Goal: Information Seeking & Learning: Learn about a topic

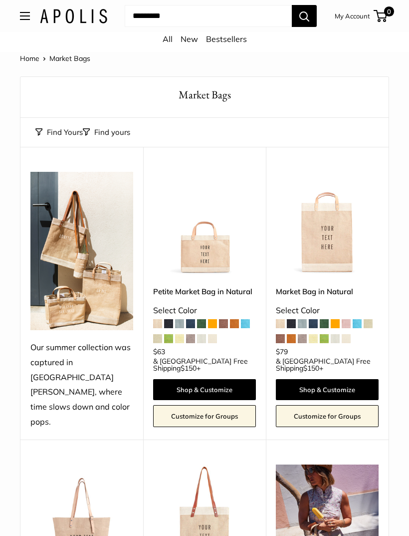
click at [368, 324] on span at bounding box center [368, 323] width 9 height 9
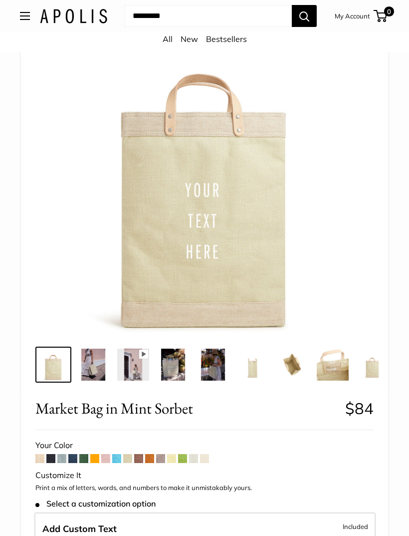
click at [117, 459] on span at bounding box center [116, 458] width 9 height 9
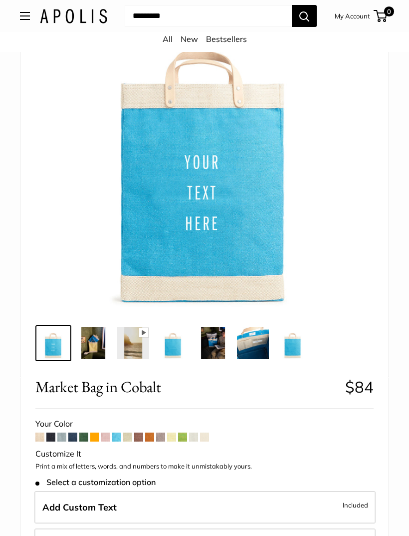
scroll to position [115, 0]
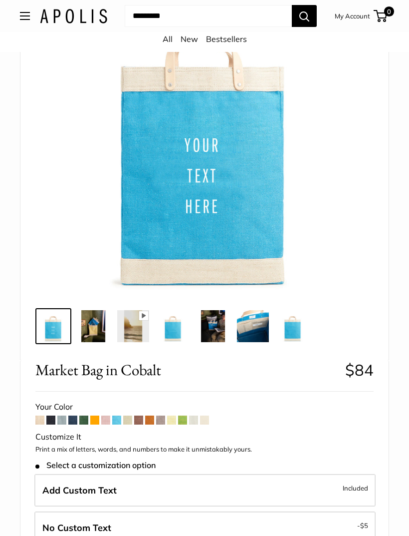
click at [104, 418] on span at bounding box center [105, 419] width 9 height 9
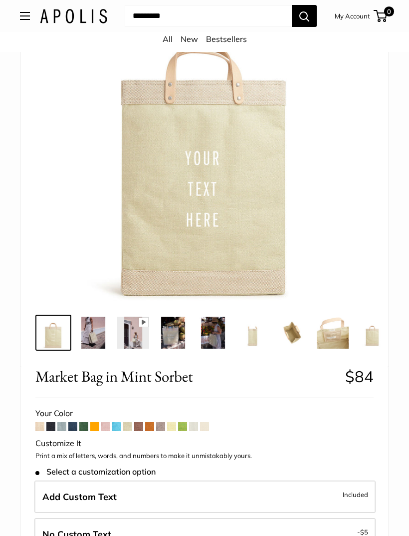
click at [22, 15] on button "Open menu" at bounding box center [25, 16] width 10 height 8
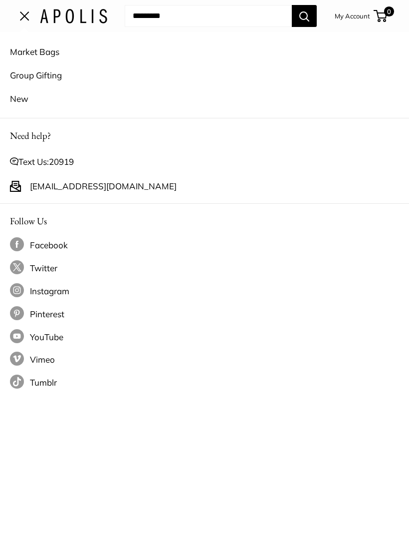
click at [26, 102] on link "New" at bounding box center [204, 98] width 389 height 23
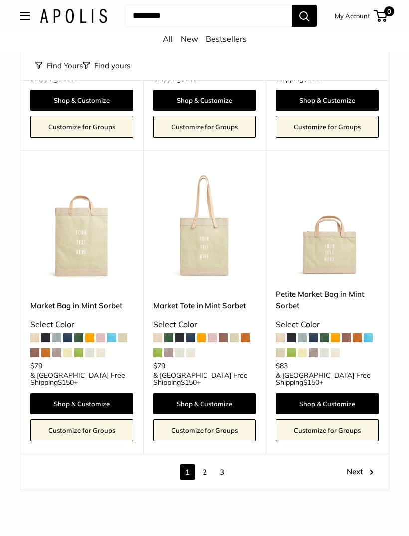
scroll to position [4291, 0]
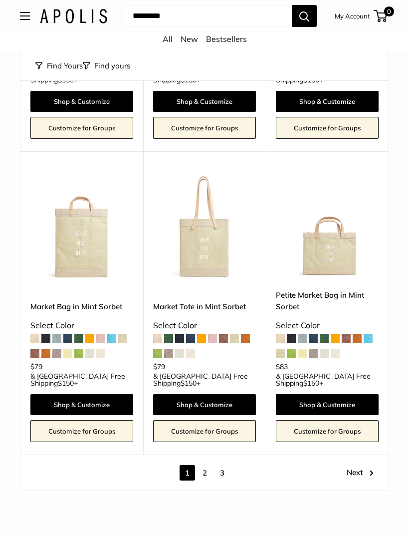
click at [357, 465] on link "Next" at bounding box center [360, 472] width 27 height 15
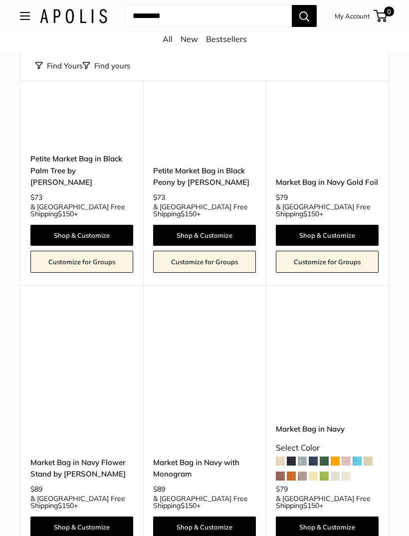
scroll to position [4075, 0]
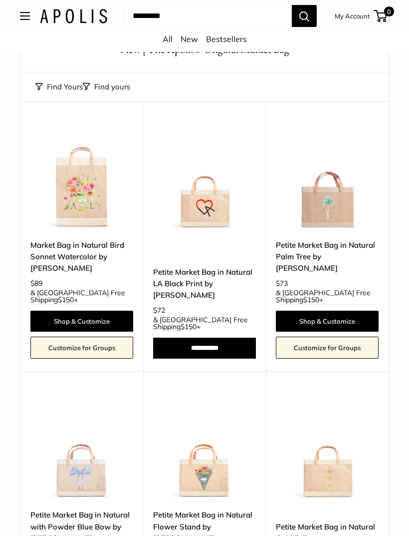
scroll to position [55, 0]
